Goal: Information Seeking & Learning: Learn about a topic

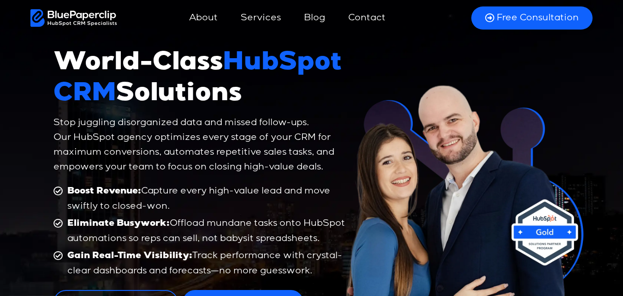
click at [320, 20] on link "Blog" at bounding box center [315, 18] width 40 height 22
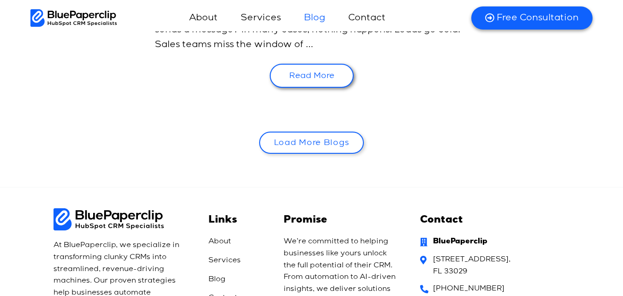
scroll to position [1568, 0]
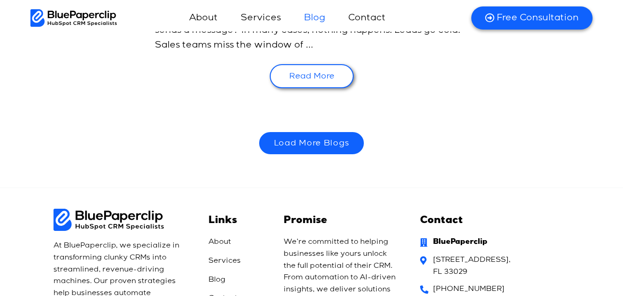
click at [331, 132] on link "Load More Blogs" at bounding box center [311, 143] width 105 height 22
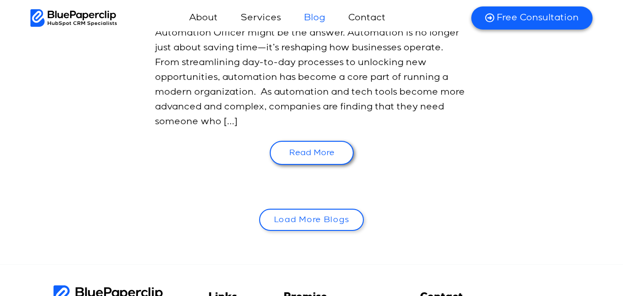
scroll to position [3320, 0]
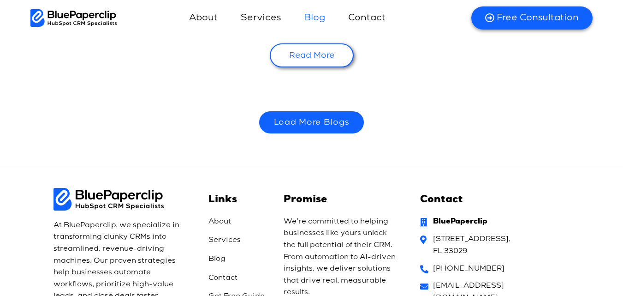
click at [320, 111] on link "Load More Blogs" at bounding box center [311, 122] width 105 height 22
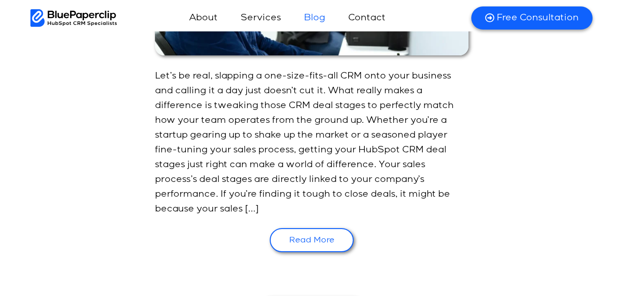
scroll to position [4934, 0]
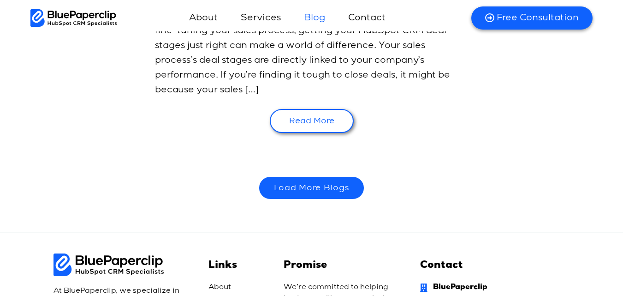
click at [328, 177] on link "Load More Blogs" at bounding box center [311, 188] width 105 height 22
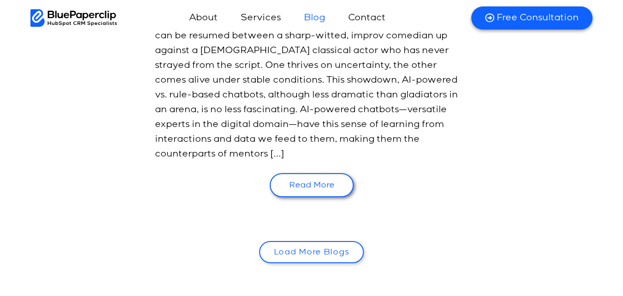
scroll to position [5487, 0]
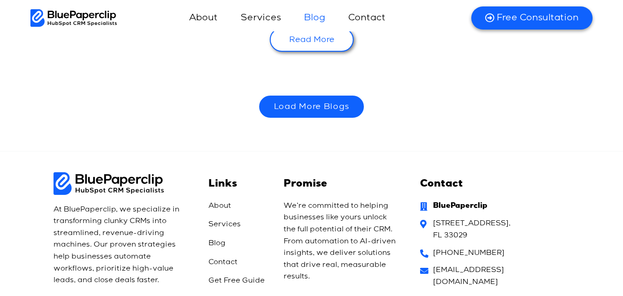
click at [327, 95] on link "Load More Blogs" at bounding box center [311, 106] width 105 height 22
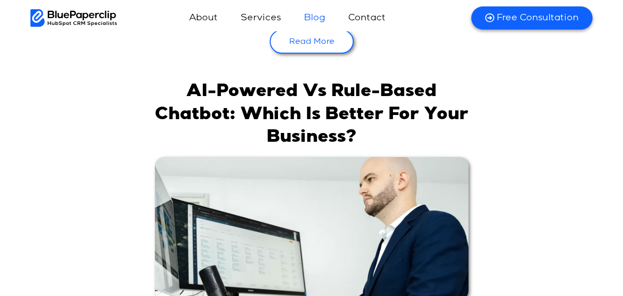
scroll to position [5014, 0]
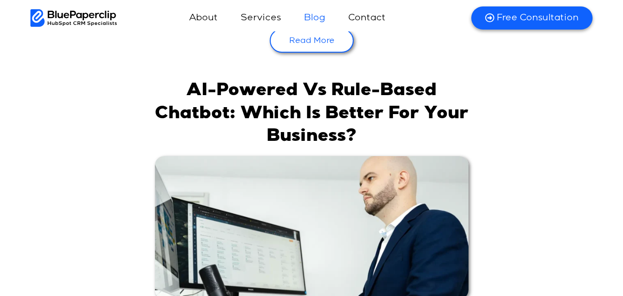
click at [336, 95] on link "AI-Powered vs Rule-Based Chatbot: Which is Better for Your Business?" at bounding box center [312, 114] width 314 height 63
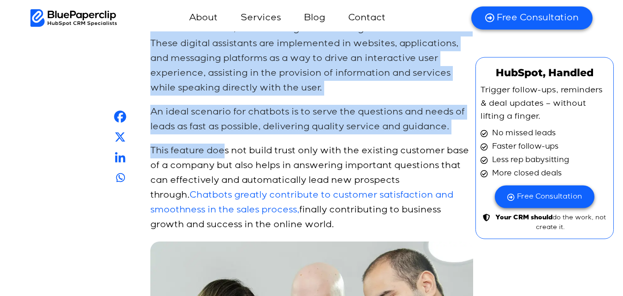
scroll to position [692, 0]
drag, startPoint x: 151, startPoint y: 92, endPoint x: 352, endPoint y: 208, distance: 232.0
copy div "A chatbot is a computer program that is used to hold a conversation with human …"
